Goal: Download file/media

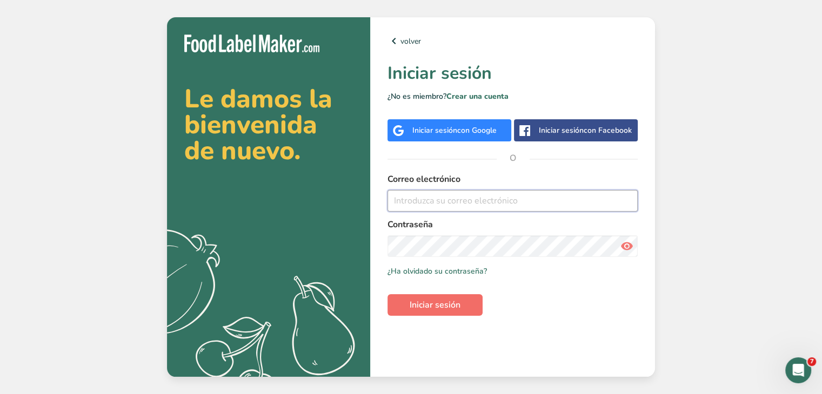
type input "[PERSON_NAME][EMAIL_ADDRESS][PERSON_NAME][DOMAIN_NAME]"
click at [437, 305] on span "Iniciar sesión" at bounding box center [434, 305] width 51 height 13
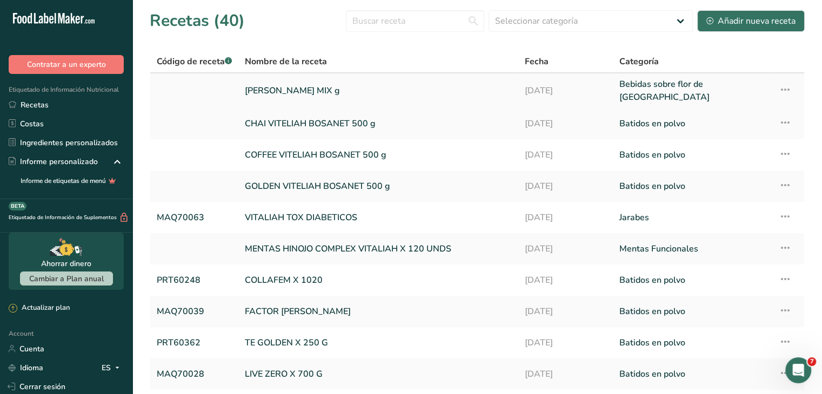
click at [214, 86] on link at bounding box center [194, 91] width 75 height 26
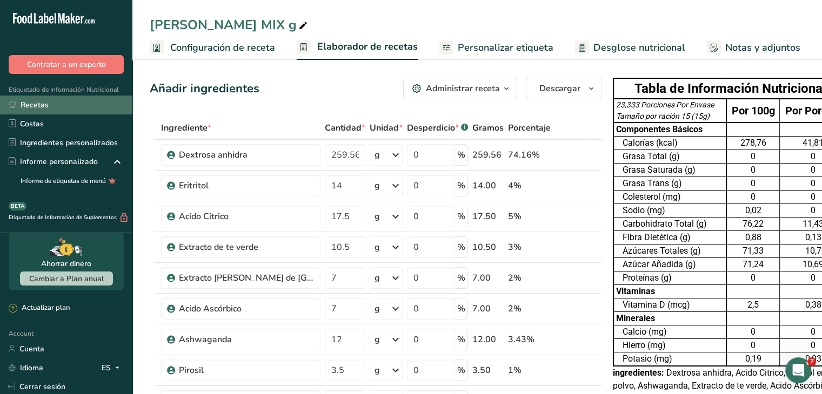
click at [33, 109] on link "Recetas" at bounding box center [66, 105] width 132 height 19
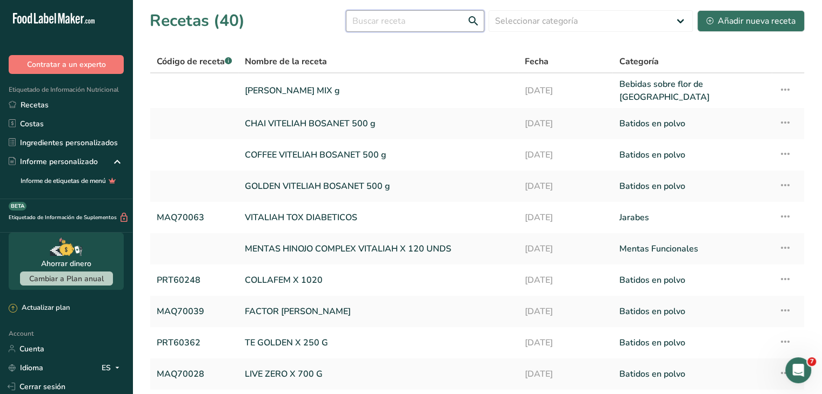
click at [417, 26] on input "text" at bounding box center [415, 21] width 138 height 22
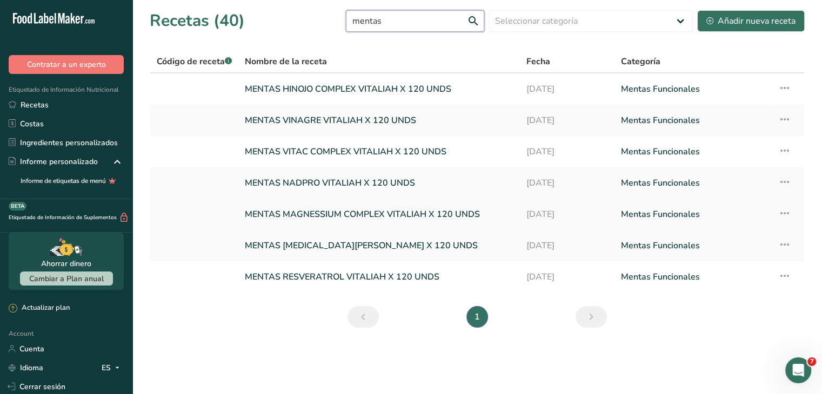
type input "mentas"
click at [165, 216] on link at bounding box center [194, 214] width 75 height 23
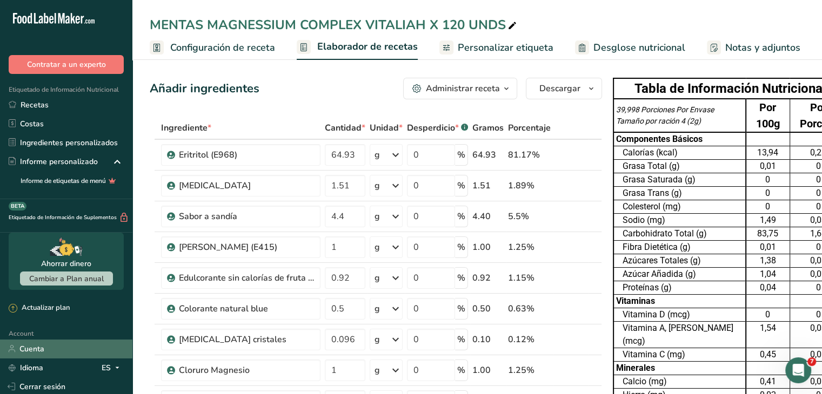
click at [61, 346] on link "Cuenta" at bounding box center [66, 349] width 132 height 19
click at [569, 95] on button "Descargar" at bounding box center [564, 89] width 76 height 22
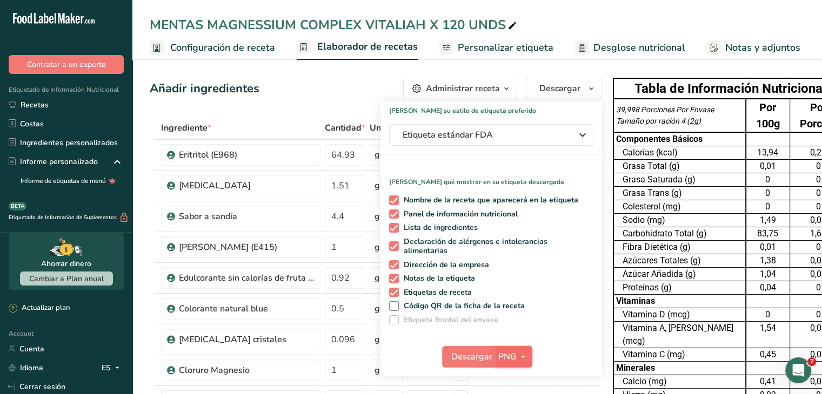
click at [519, 355] on icon "button" at bounding box center [523, 358] width 9 height 14
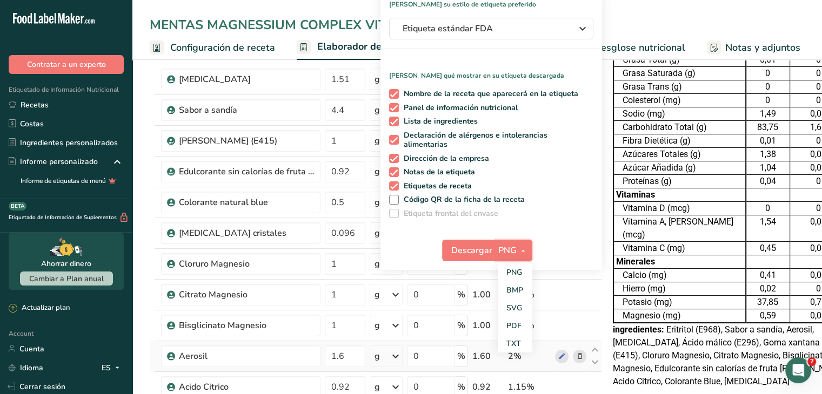
scroll to position [108, 0]
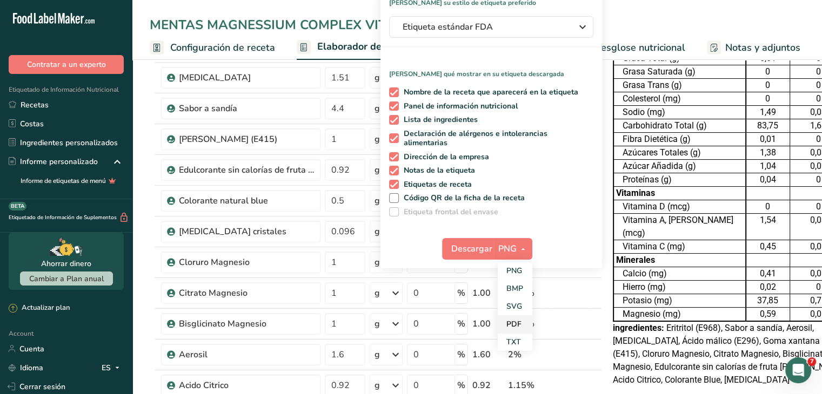
click at [513, 329] on link "PDF" at bounding box center [514, 324] width 35 height 18
click at [460, 238] on button "Descargar" at bounding box center [468, 249] width 53 height 22
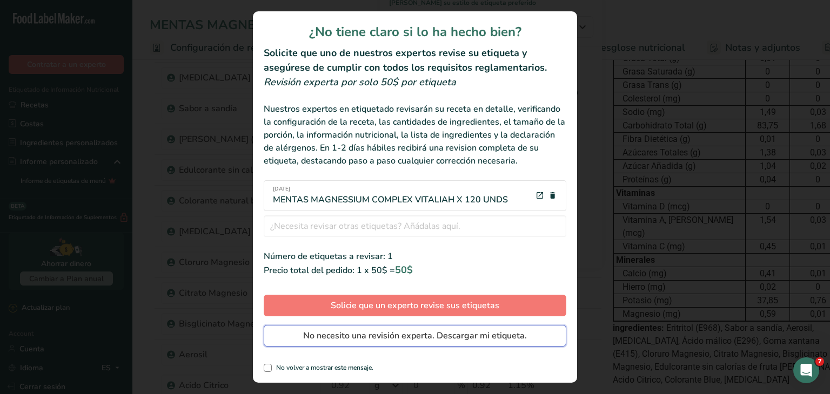
click at [345, 334] on span "No necesito una revisión experta. Descargar mi etiqueta." at bounding box center [415, 335] width 224 height 13
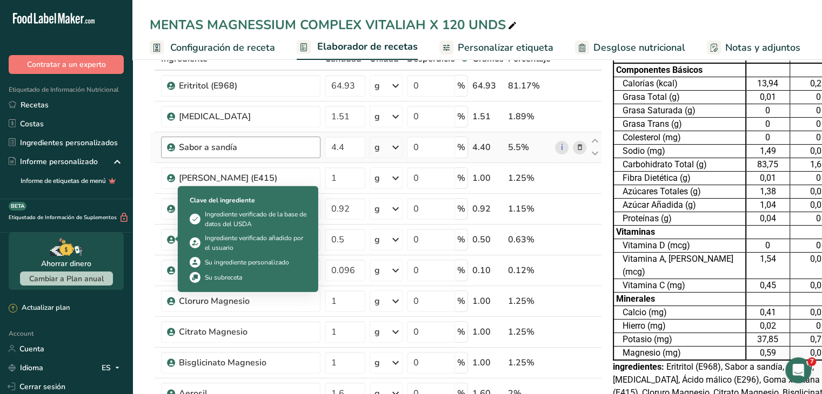
scroll to position [0, 0]
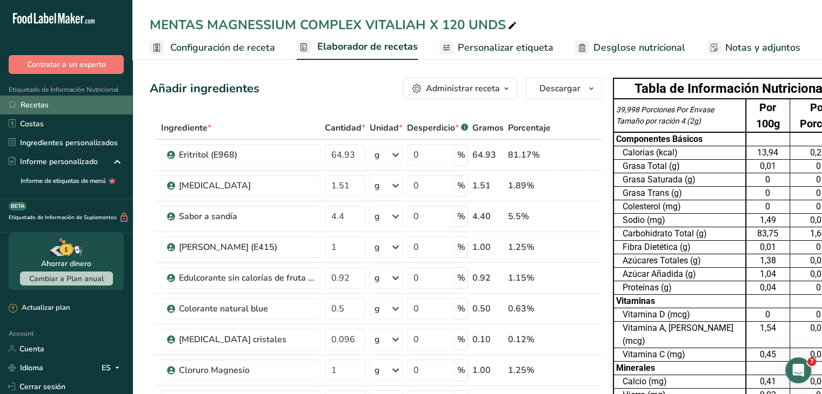
click at [60, 107] on link "Recetas" at bounding box center [66, 105] width 132 height 19
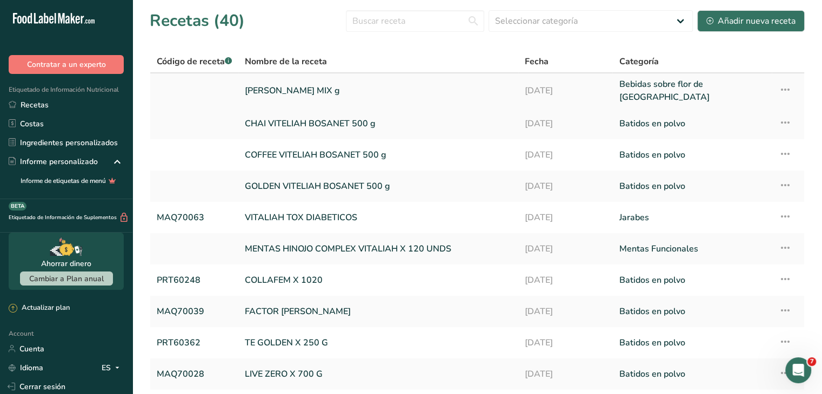
click at [288, 95] on link "[PERSON_NAME] MIX g" at bounding box center [378, 91] width 267 height 26
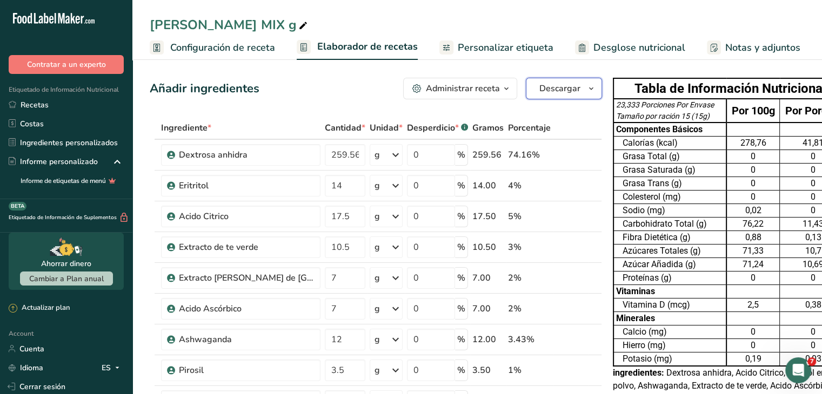
click at [560, 89] on span "Descargar" at bounding box center [559, 88] width 41 height 13
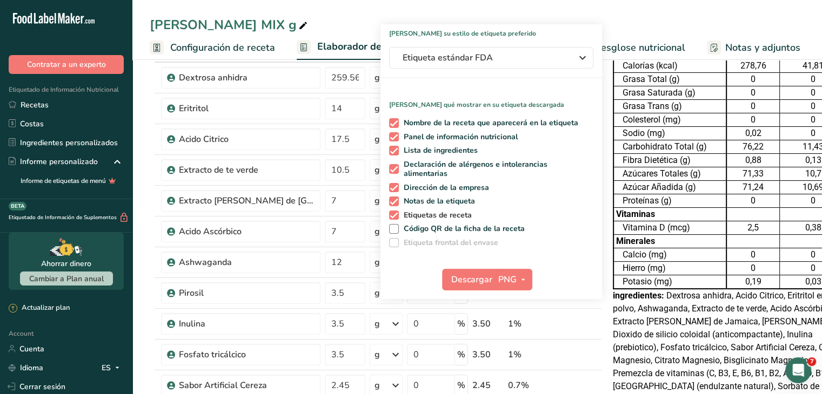
scroll to position [162, 0]
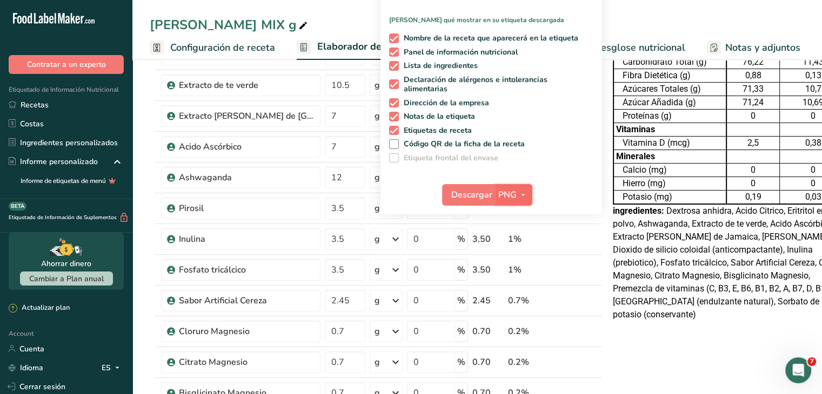
click at [516, 193] on span "button" at bounding box center [522, 195] width 13 height 13
click at [503, 266] on link "PDF" at bounding box center [514, 270] width 35 height 18
click at [454, 196] on span "Descargar" at bounding box center [472, 195] width 41 height 13
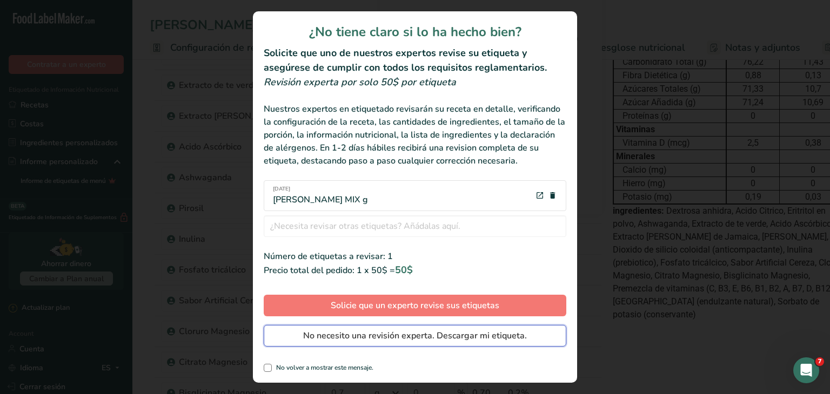
click at [423, 336] on span "No necesito una revisión experta. Descargar mi etiqueta." at bounding box center [415, 335] width 224 height 13
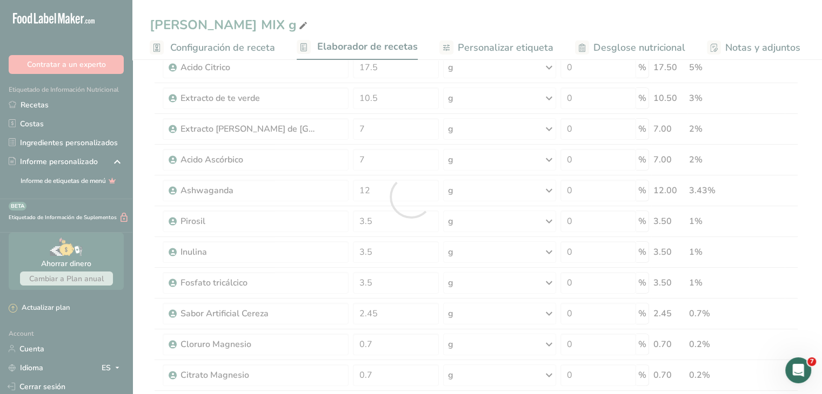
scroll to position [0, 0]
